Goal: Task Accomplishment & Management: Manage account settings

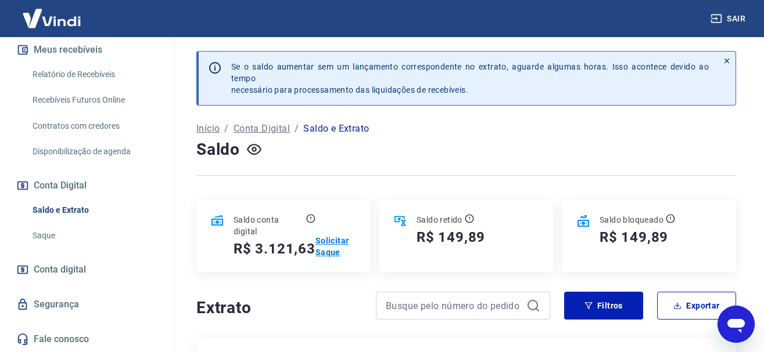
click at [331, 236] on p "Solicitar Saque" at bounding box center [335, 246] width 41 height 23
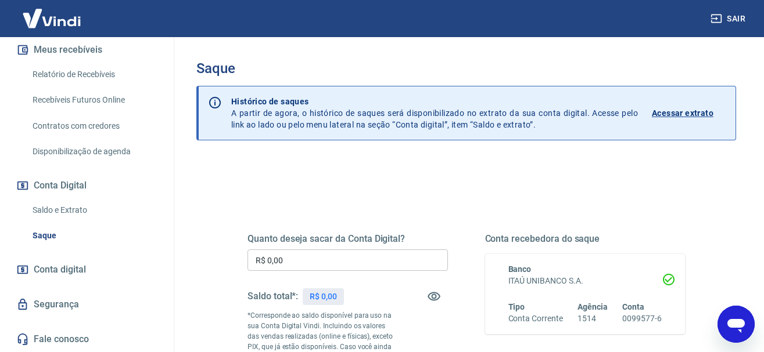
click at [317, 261] on input "R$ 0,00" at bounding box center [347, 260] width 200 height 21
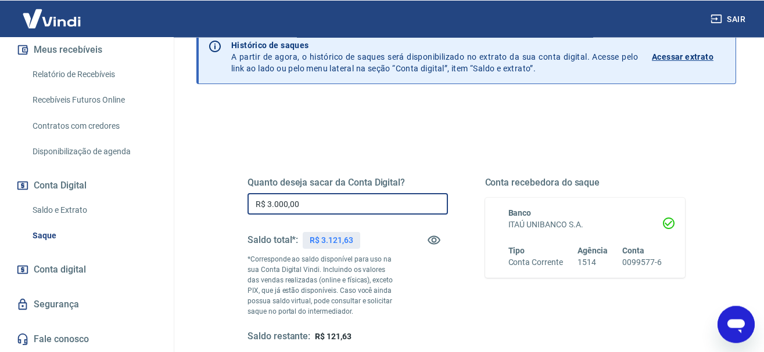
scroll to position [178, 0]
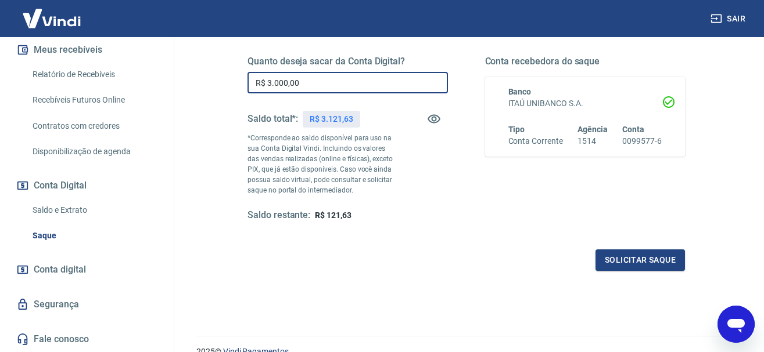
type input "R$ 3.000,00"
click at [404, 214] on div "Saldo restante: R$ 121,63" at bounding box center [347, 216] width 200 height 12
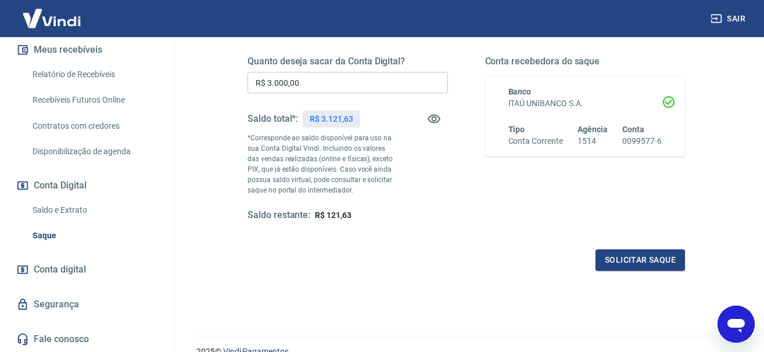
click at [336, 216] on span "R$ 121,63" at bounding box center [333, 215] width 37 height 9
click at [633, 254] on button "Solicitar saque" at bounding box center [639, 260] width 89 height 21
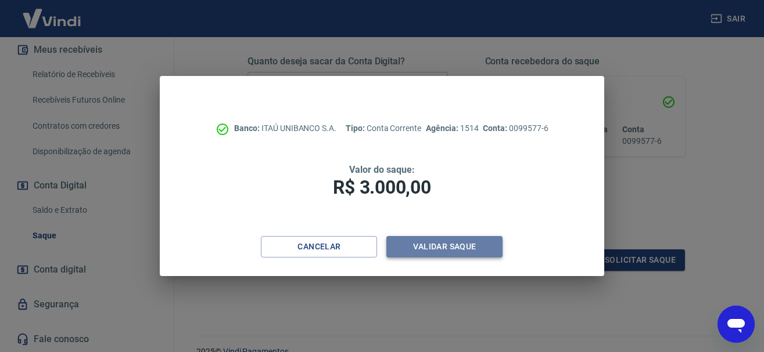
click at [421, 251] on button "Validar saque" at bounding box center [444, 246] width 116 height 21
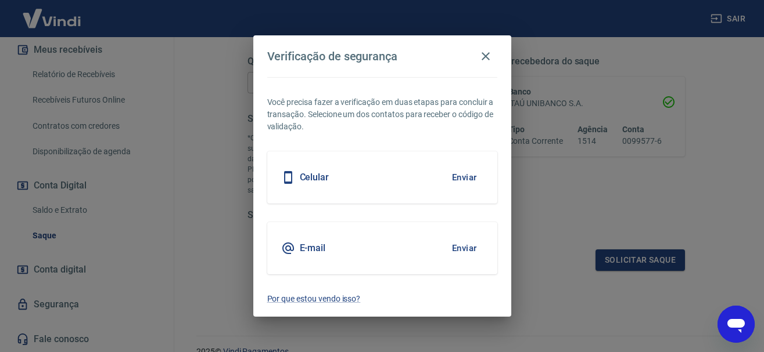
click at [463, 247] on button "Enviar" at bounding box center [464, 248] width 38 height 24
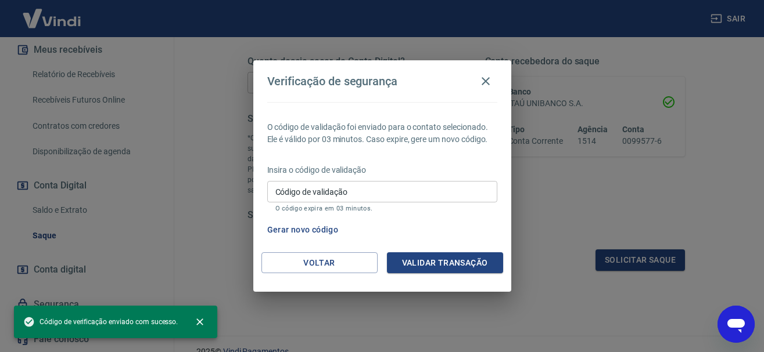
click at [305, 192] on input "Código de validação" at bounding box center [382, 191] width 230 height 21
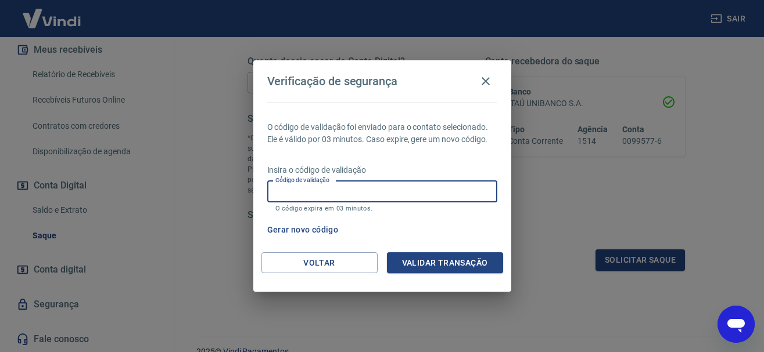
paste input "240993"
type input "240993"
click at [440, 261] on button "Validar transação" at bounding box center [445, 263] width 116 height 21
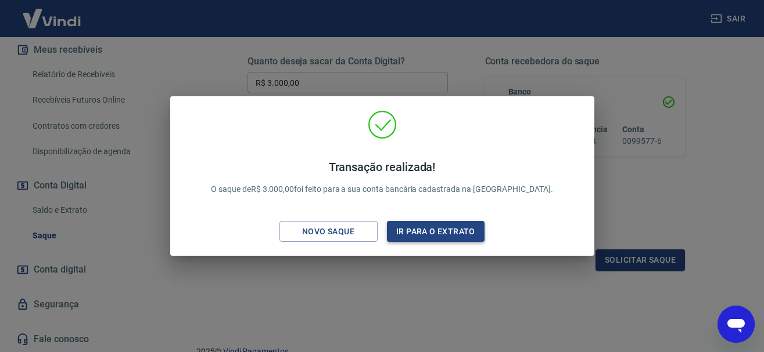
click at [419, 228] on button "Ir para o extrato" at bounding box center [436, 231] width 98 height 21
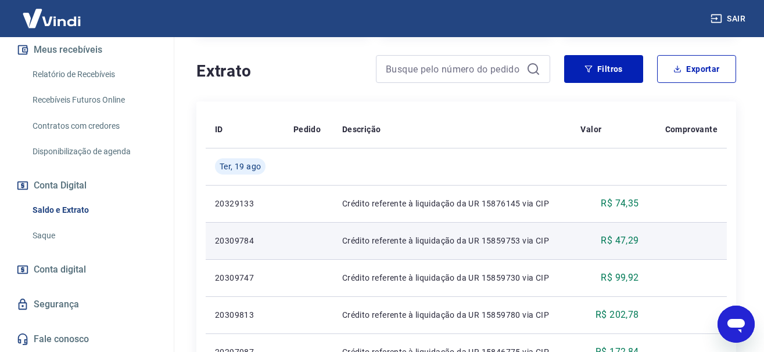
scroll to position [178, 0]
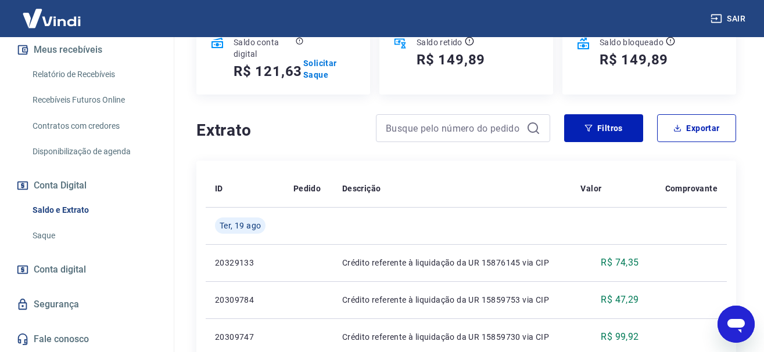
click at [88, 72] on link "Relatório de Recebíveis" at bounding box center [94, 75] width 132 height 24
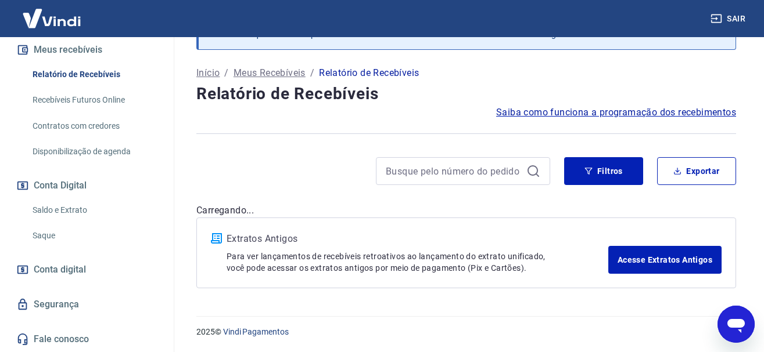
scroll to position [56, 0]
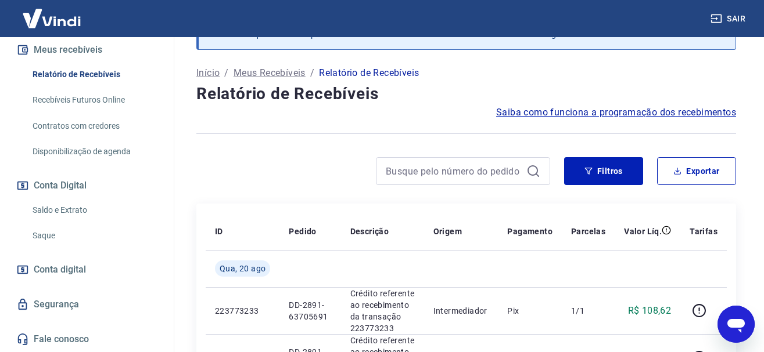
click at [444, 134] on hr at bounding box center [465, 134] width 539 height 1
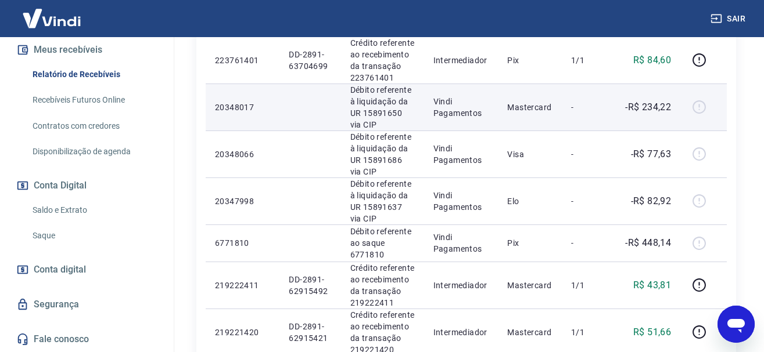
scroll to position [174, 0]
